Goal: Find specific page/section: Find specific page/section

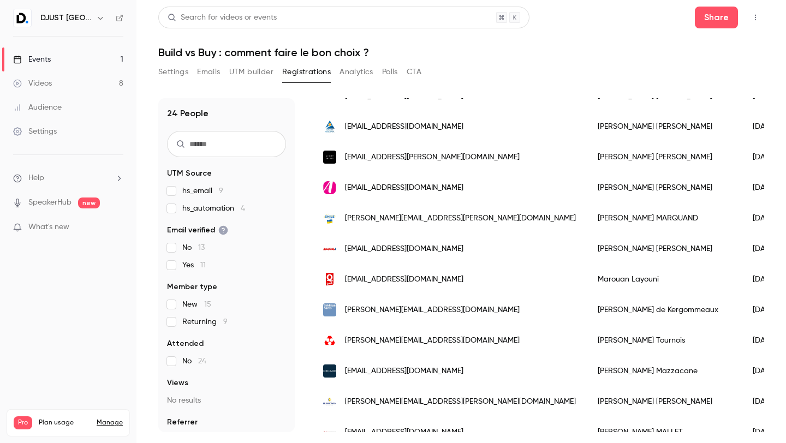
scroll to position [512, 0]
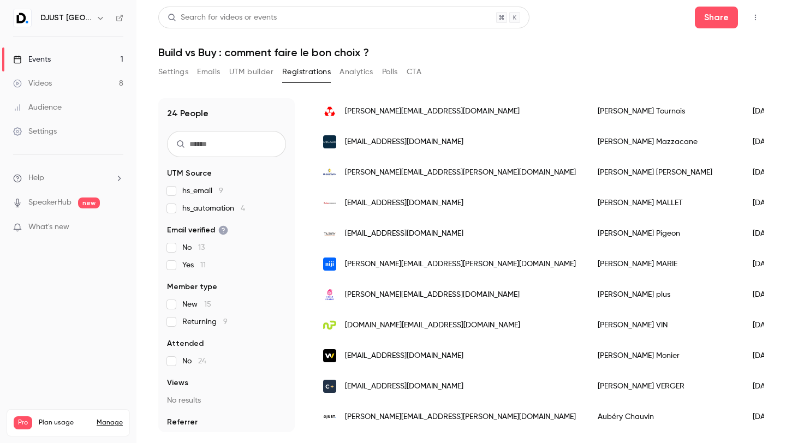
click at [45, 64] on link "Events 1" at bounding box center [68, 59] width 136 height 24
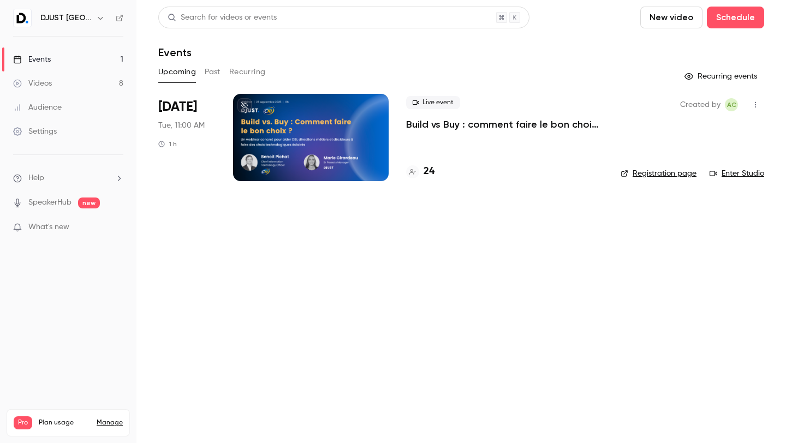
click at [430, 169] on h4 "24" at bounding box center [428, 171] width 11 height 15
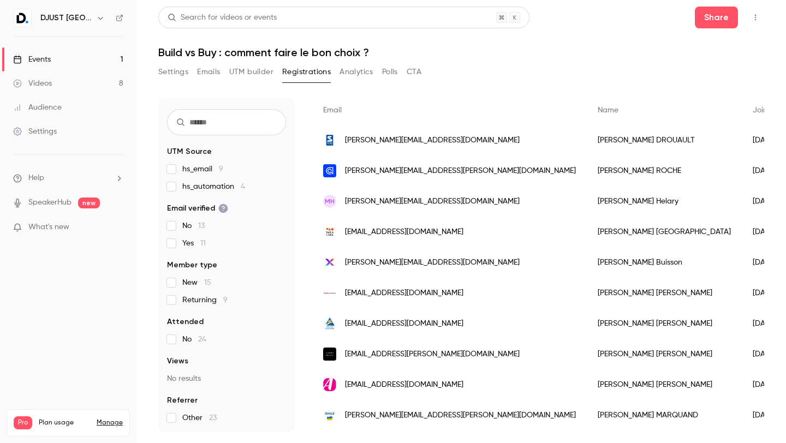
scroll to position [35, 0]
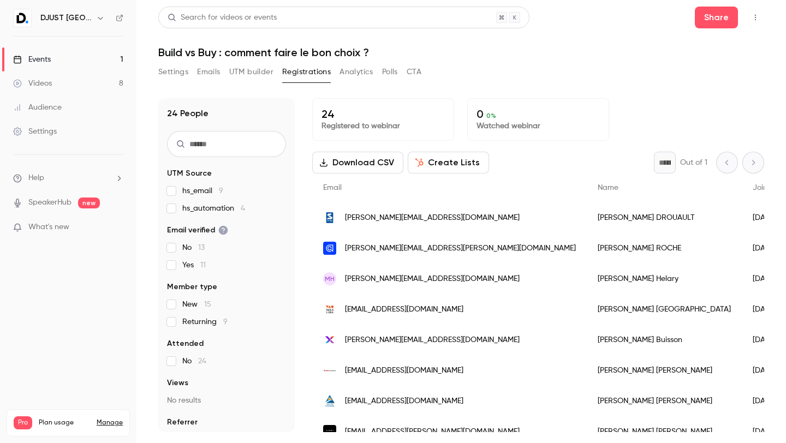
click at [70, 59] on link "Events 1" at bounding box center [68, 59] width 136 height 24
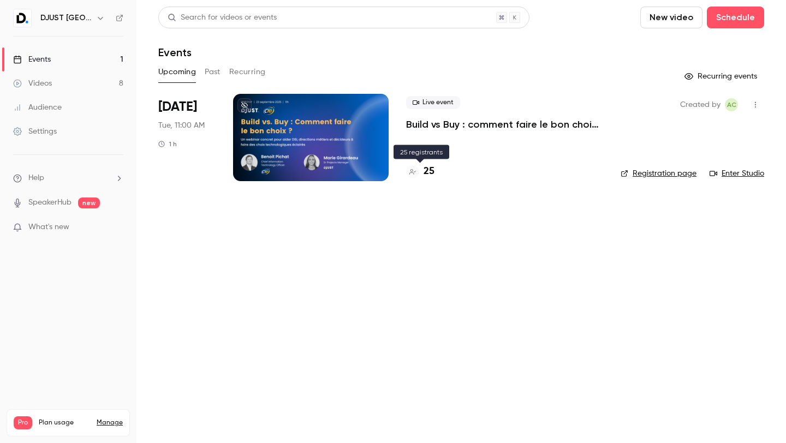
click at [427, 170] on h4 "25" at bounding box center [428, 171] width 11 height 15
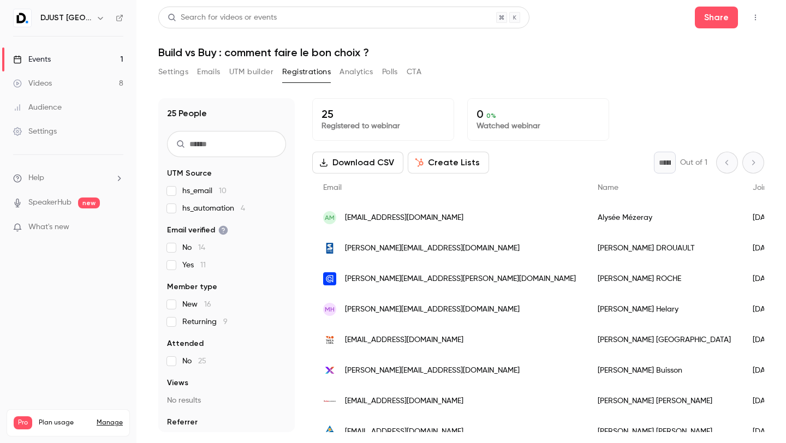
click at [587, 216] on div "Alysée Mézeray" at bounding box center [664, 217] width 155 height 31
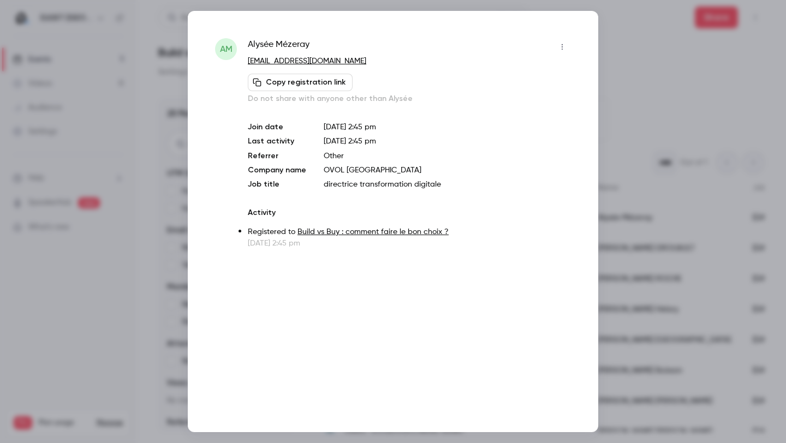
click at [653, 134] on div at bounding box center [393, 221] width 786 height 443
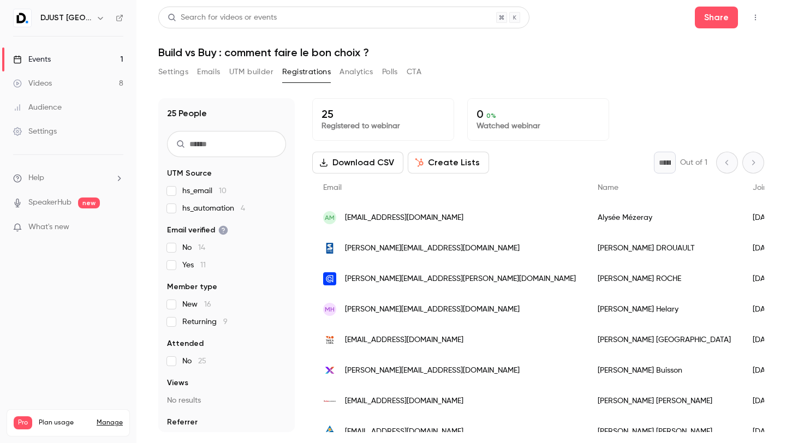
click at [36, 59] on div "Events" at bounding box center [32, 59] width 38 height 11
